Goal: Check status: Check status

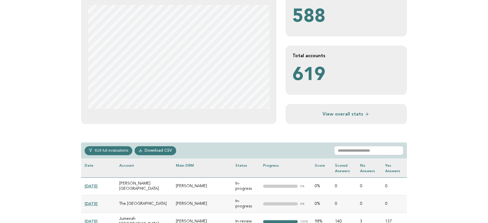
scroll to position [160, 0]
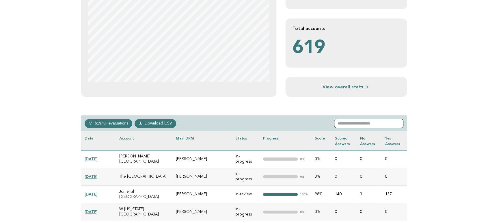
click at [369, 127] on input "text" at bounding box center [368, 123] width 69 height 9
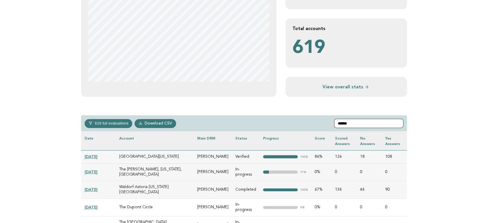
scroll to position [192, 0]
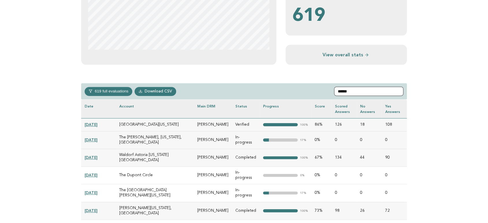
type input "******"
click at [97, 182] on link "[DATE]" at bounding box center [91, 192] width 13 height 5
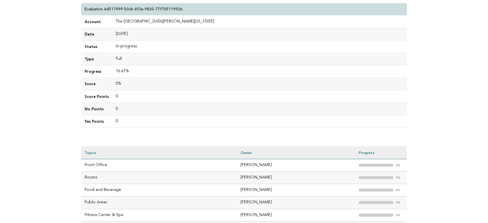
scroll to position [96, 0]
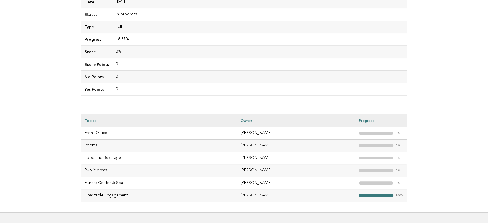
drag, startPoint x: 268, startPoint y: 133, endPoint x: 342, endPoint y: 171, distance: 83.4
click at [237, 133] on td "[PERSON_NAME]" at bounding box center [296, 133] width 118 height 12
copy td "[PERSON_NAME]"
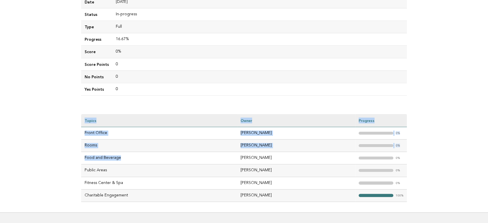
drag, startPoint x: 127, startPoint y: 159, endPoint x: 79, endPoint y: 158, distance: 47.9
click at [79, 158] on div "Evaluations Evaluation details Evaluation 4d517999-50cb-4f3e-9820-77f705119926 …" at bounding box center [243, 75] width 335 height 276
click at [59, 148] on main "Evaluations Evaluation details Evaluation 4d517999-50cb-4f3e-9820-77f705119926 …" at bounding box center [244, 75] width 488 height 276
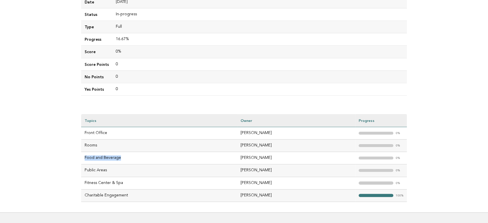
drag, startPoint x: 126, startPoint y: 159, endPoint x: 85, endPoint y: 157, distance: 41.0
click at [85, 157] on td "Food and Beverage" at bounding box center [159, 158] width 156 height 12
drag, startPoint x: 270, startPoint y: 157, endPoint x: 227, endPoint y: 155, distance: 43.0
click at [227, 155] on tr "Food and Beverage michael schoutens "> 0%" at bounding box center [244, 158] width 326 height 12
copy tr "michael schoutens"
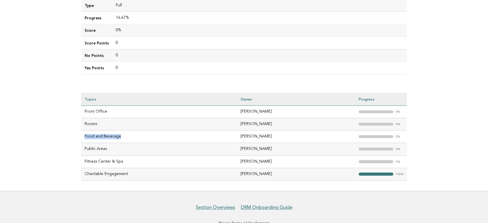
scroll to position [135, 0]
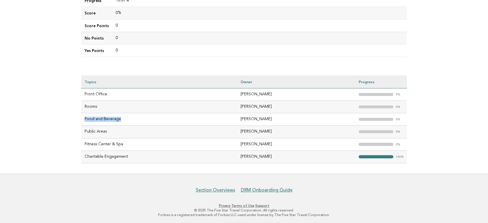
drag, startPoint x: 269, startPoint y: 156, endPoint x: 232, endPoint y: 154, distance: 36.7
click at [237, 154] on td "Wondwosen Tesema" at bounding box center [296, 156] width 118 height 12
copy td "Wondwosen Tesema"
